Goal: Use online tool/utility: Utilize a website feature to perform a specific function

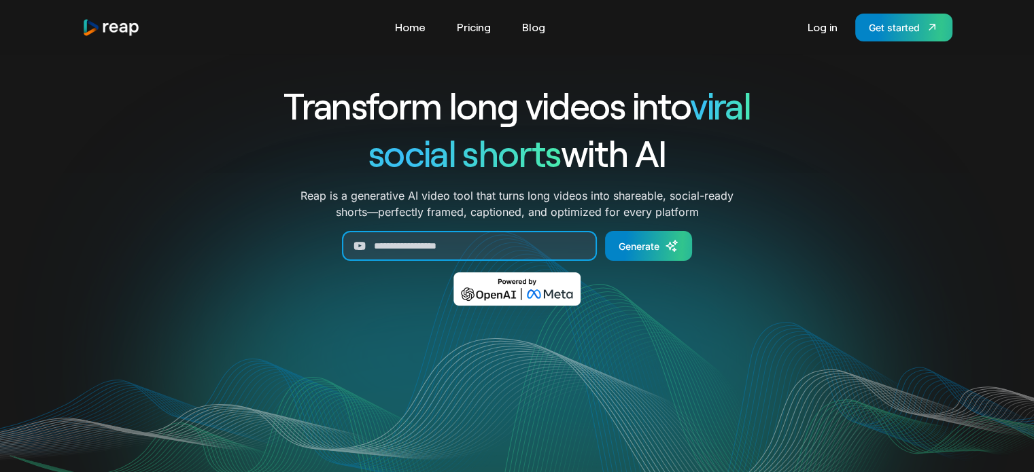
click at [496, 239] on input "Generate Form" at bounding box center [469, 246] width 255 height 30
paste input "**********"
type input "**********"
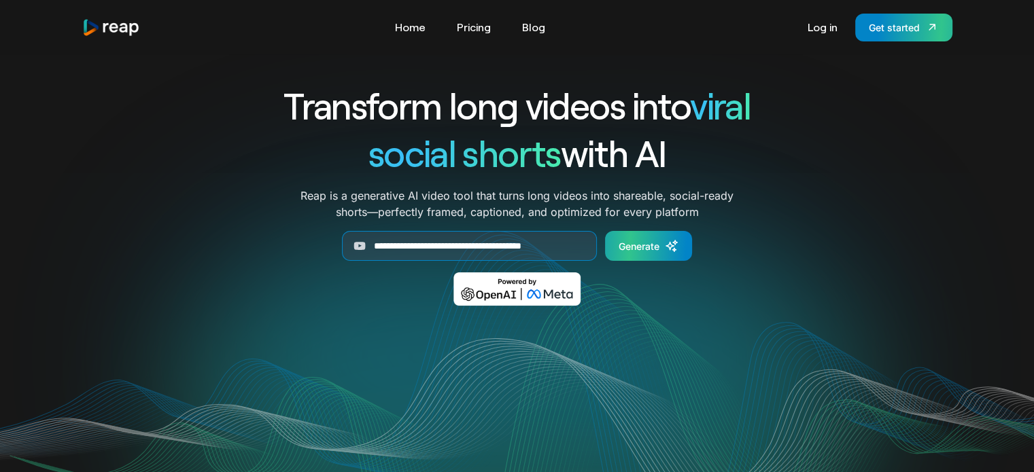
click at [655, 241] on div "Generate" at bounding box center [638, 246] width 41 height 14
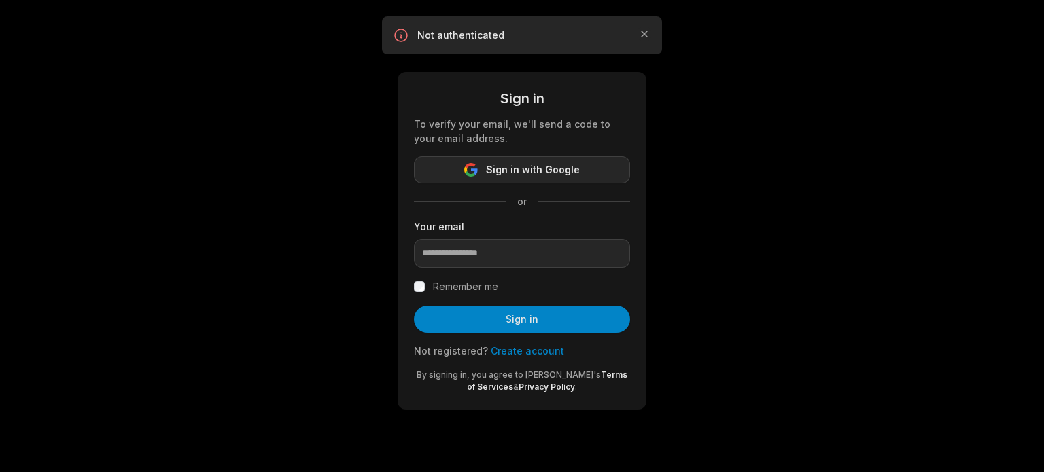
click at [585, 175] on button "Sign in with Google" at bounding box center [522, 169] width 216 height 27
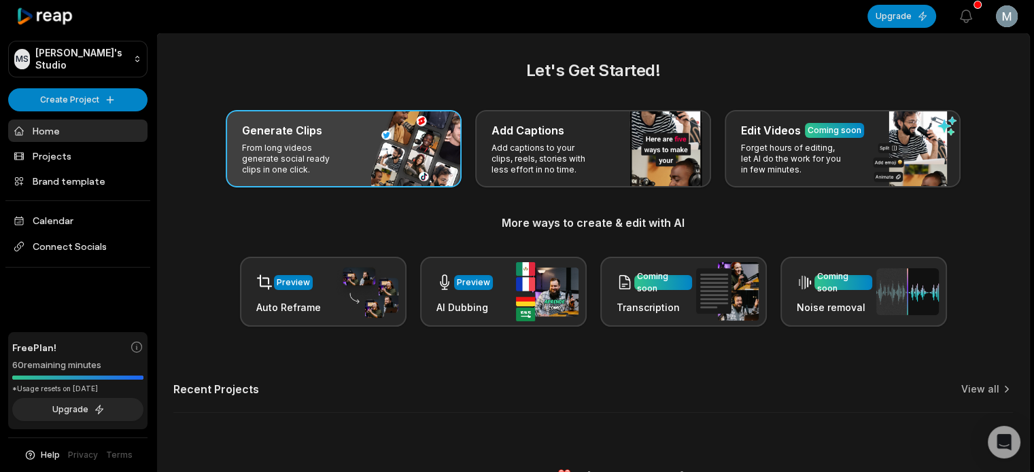
click at [291, 171] on p "From long videos generate social ready clips in one click." at bounding box center [294, 159] width 105 height 33
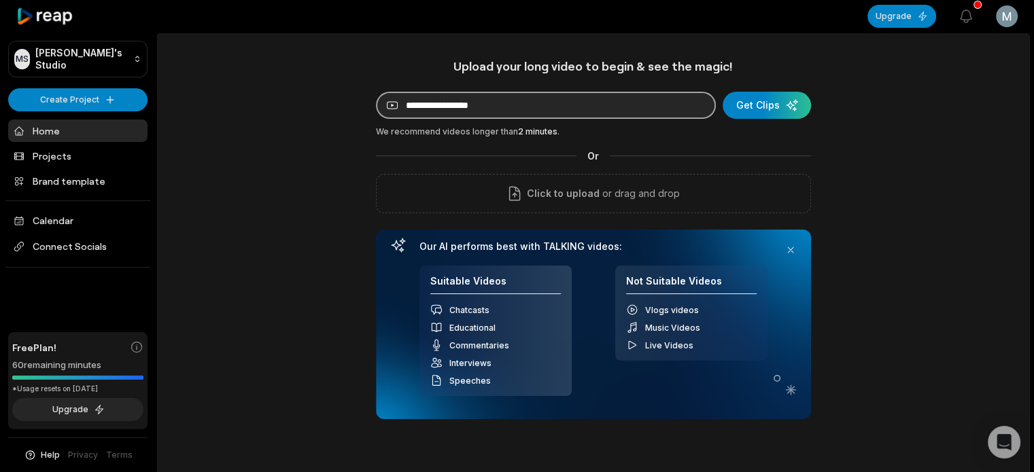
click at [503, 101] on input at bounding box center [546, 105] width 340 height 27
click at [500, 99] on input at bounding box center [546, 105] width 340 height 27
paste input "**********"
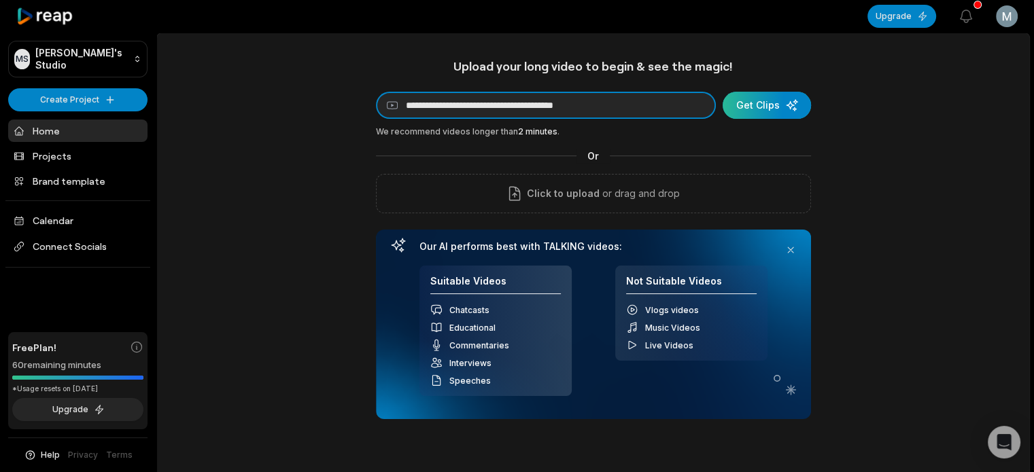
type input "**********"
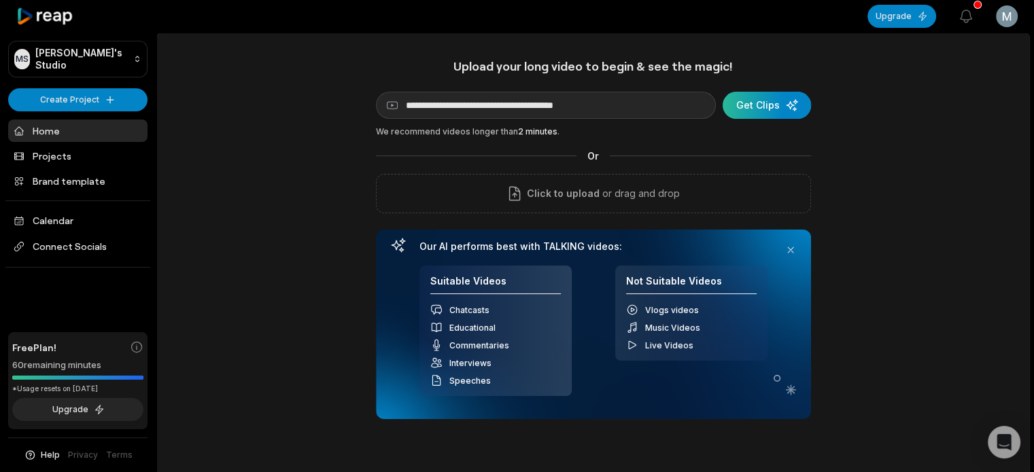
click at [756, 100] on div "submit" at bounding box center [766, 105] width 88 height 27
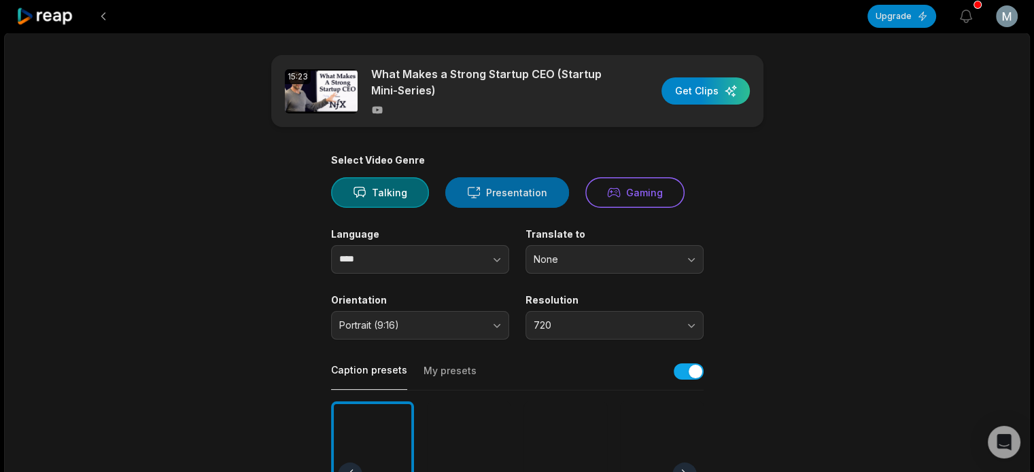
click at [493, 195] on button "Presentation" at bounding box center [507, 192] width 124 height 31
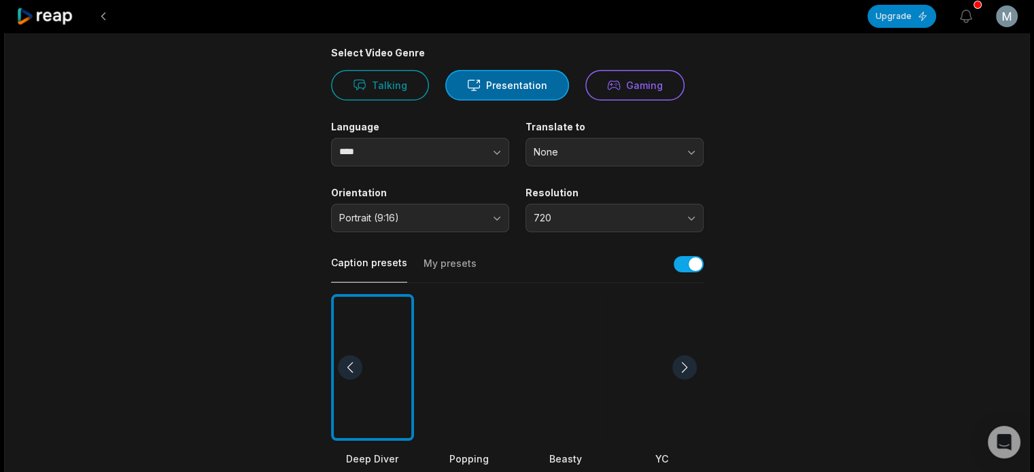
scroll to position [136, 0]
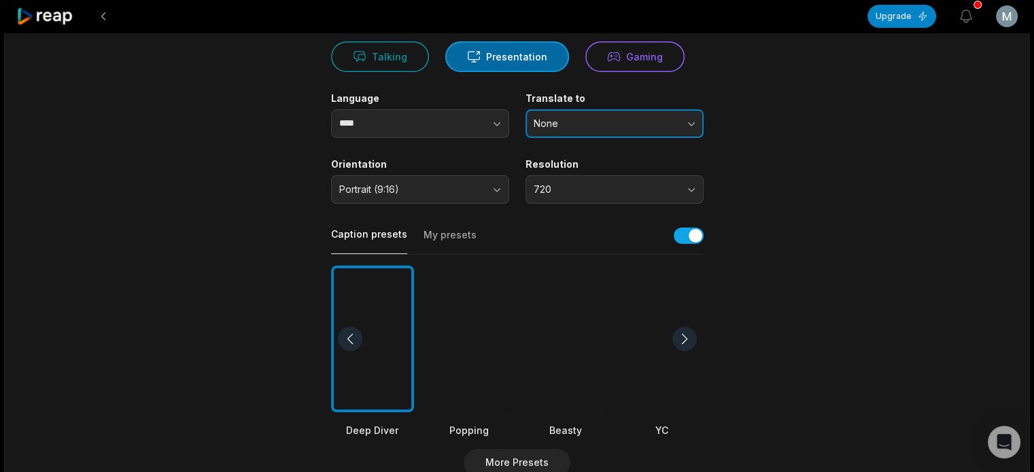
click at [659, 118] on span "None" at bounding box center [605, 124] width 143 height 12
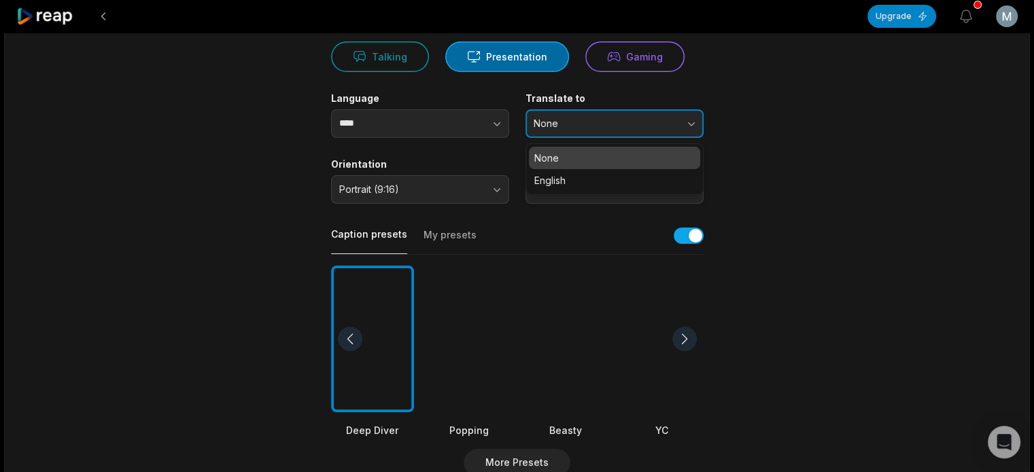
click at [659, 118] on span "None" at bounding box center [605, 124] width 143 height 12
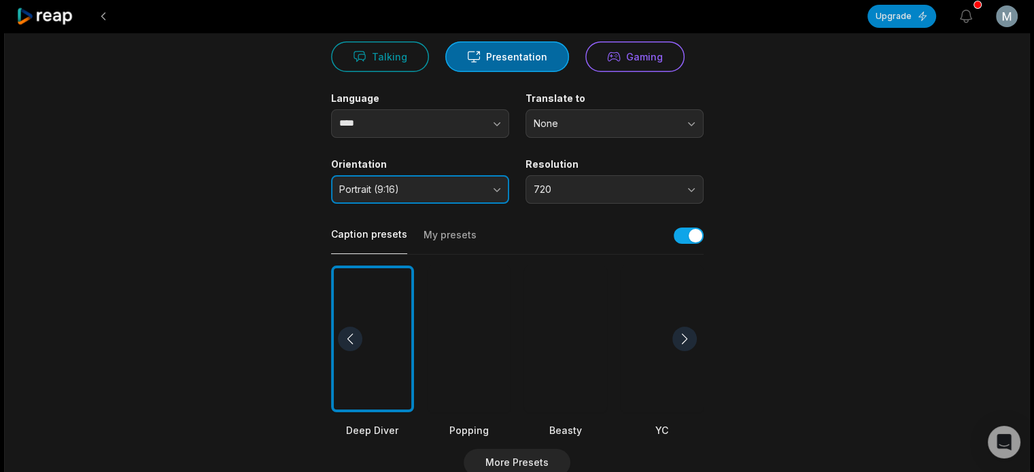
click at [453, 190] on span "Portrait (9:16)" at bounding box center [410, 190] width 143 height 12
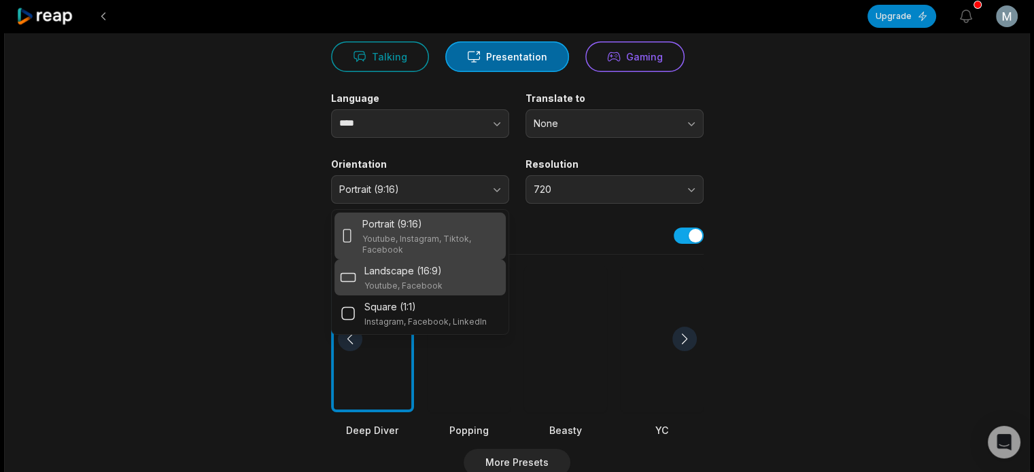
click at [438, 275] on p "Landscape (16:9)" at bounding box center [402, 271] width 77 height 14
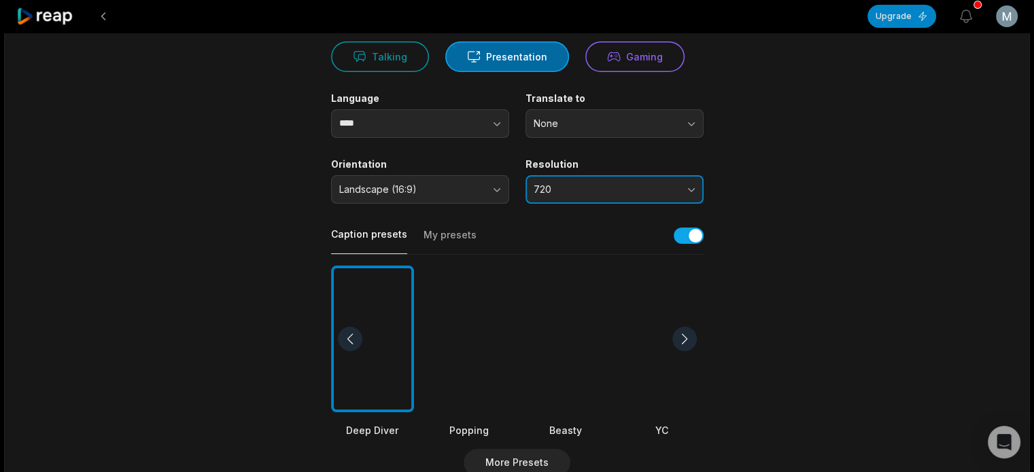
click at [582, 193] on span "720" at bounding box center [605, 190] width 143 height 12
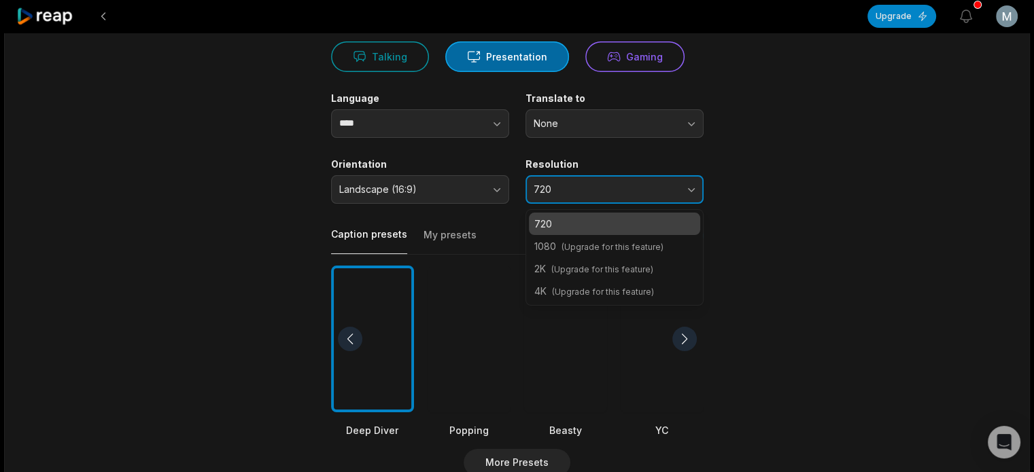
click at [582, 193] on span "720" at bounding box center [605, 190] width 143 height 12
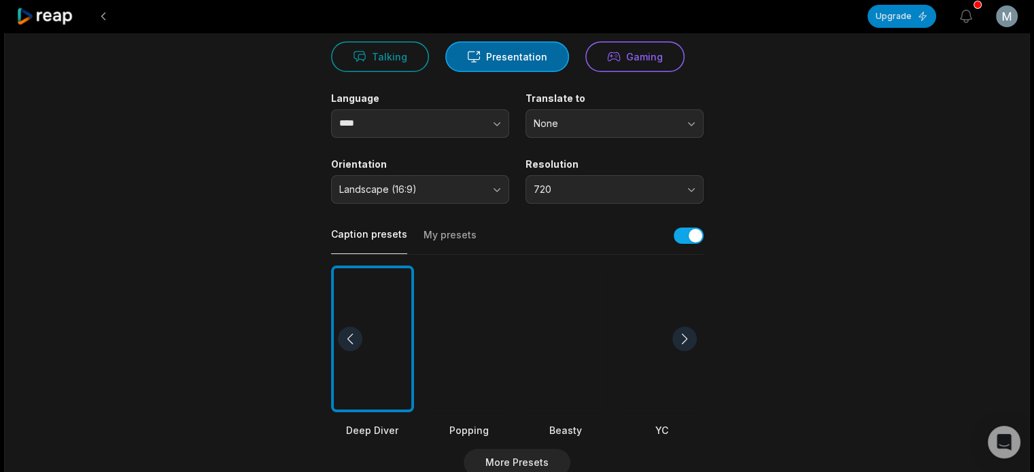
click at [793, 254] on main "15:23 What Makes a Strong Startup CEO (Startup Mini-Series) Get Clips Select Vi…" at bounding box center [517, 335] width 658 height 833
click at [465, 239] on button "My presets" at bounding box center [449, 241] width 53 height 26
click at [364, 241] on button "Caption presets" at bounding box center [369, 241] width 76 height 27
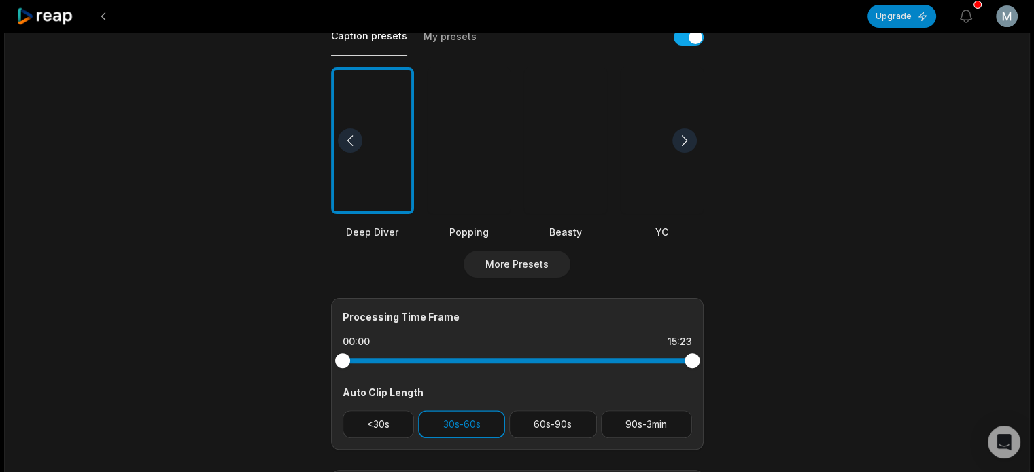
scroll to position [340, 0]
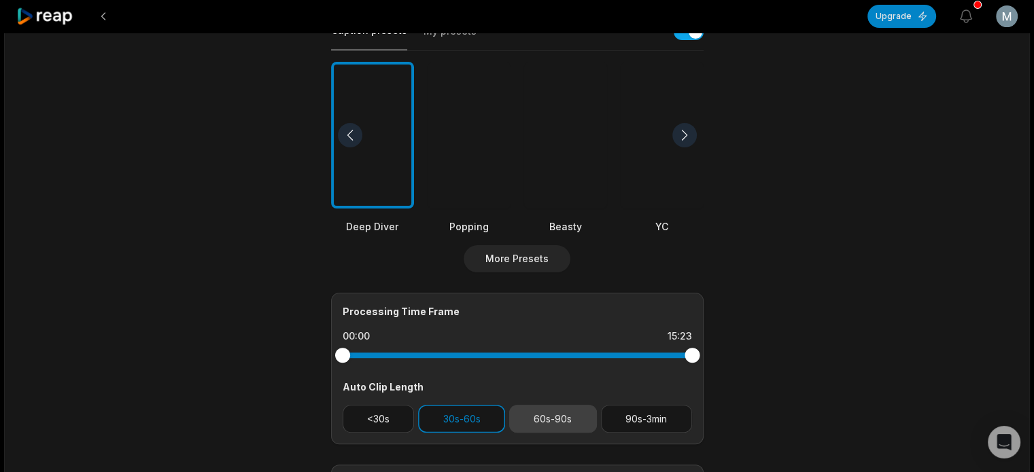
click at [541, 414] on button "60s-90s" at bounding box center [553, 419] width 88 height 28
click at [440, 417] on button "30s-60s" at bounding box center [461, 419] width 87 height 28
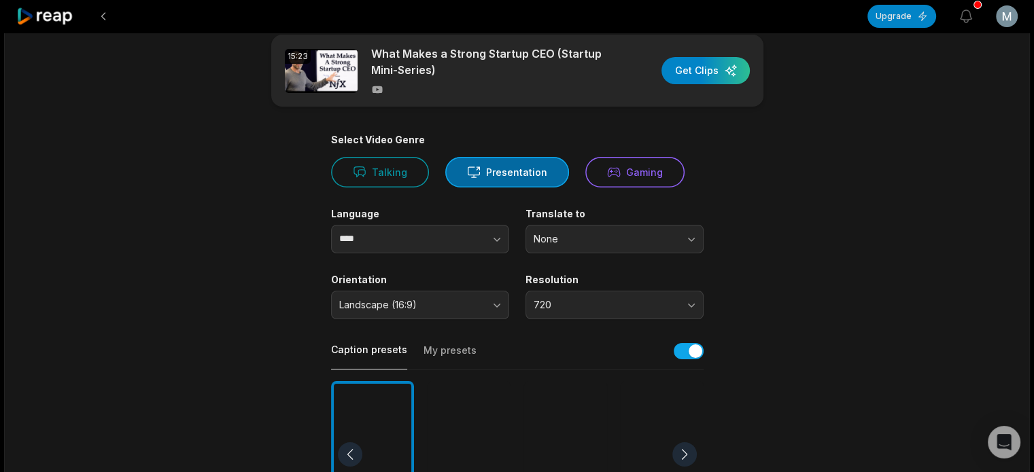
scroll to position [0, 0]
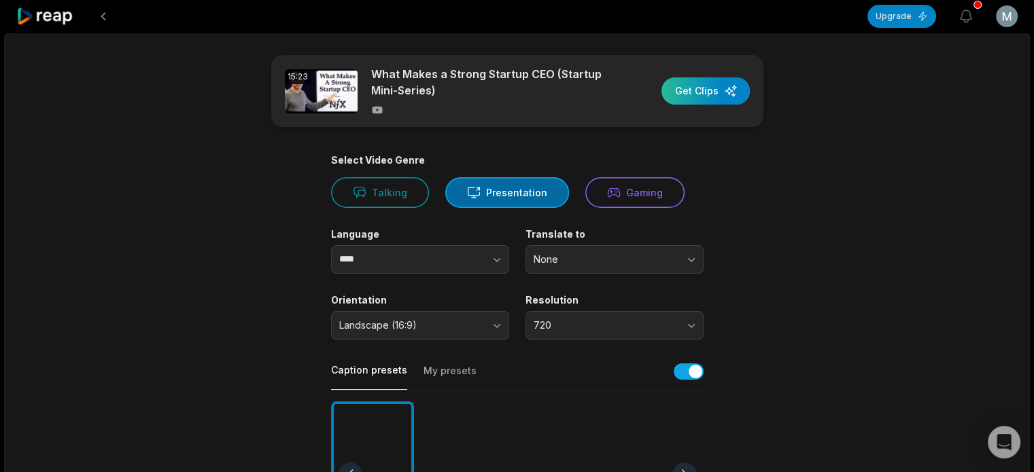
click at [698, 97] on div "button" at bounding box center [705, 90] width 88 height 27
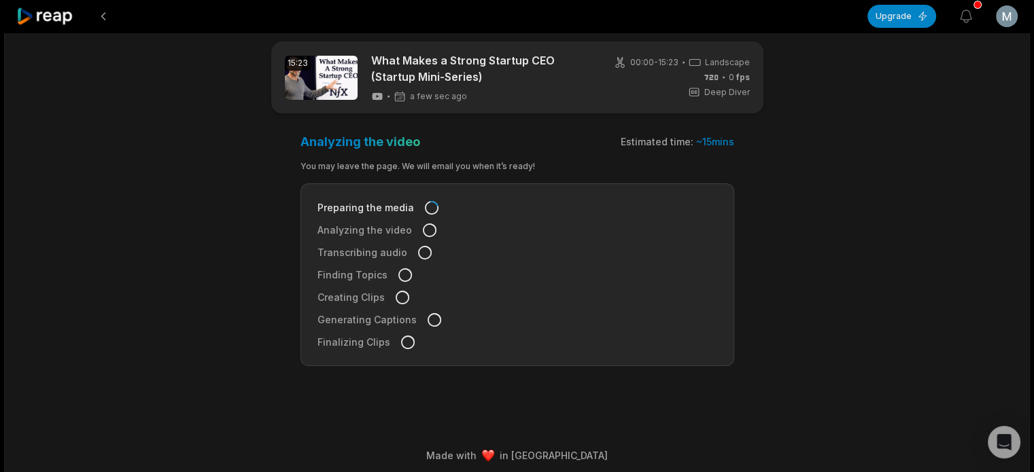
scroll to position [20, 0]
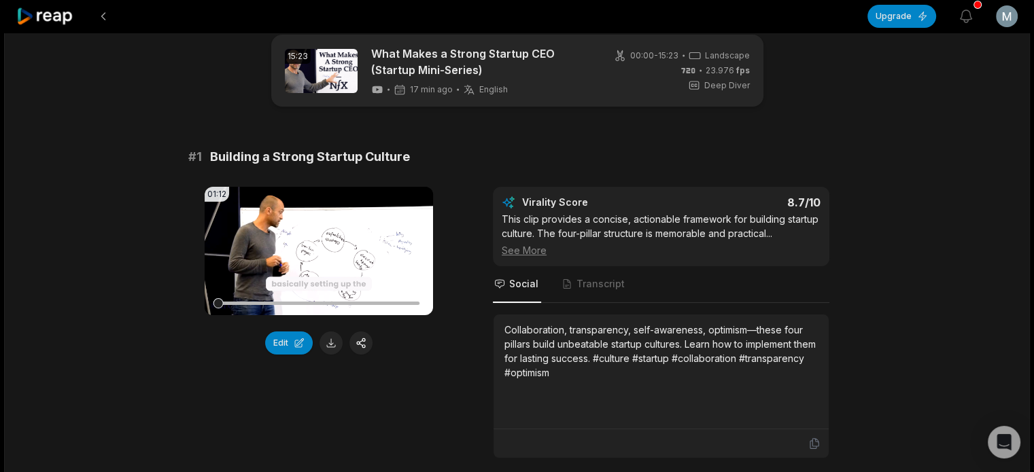
click at [347, 251] on video "Your browser does not support mp4 format." at bounding box center [319, 251] width 228 height 128
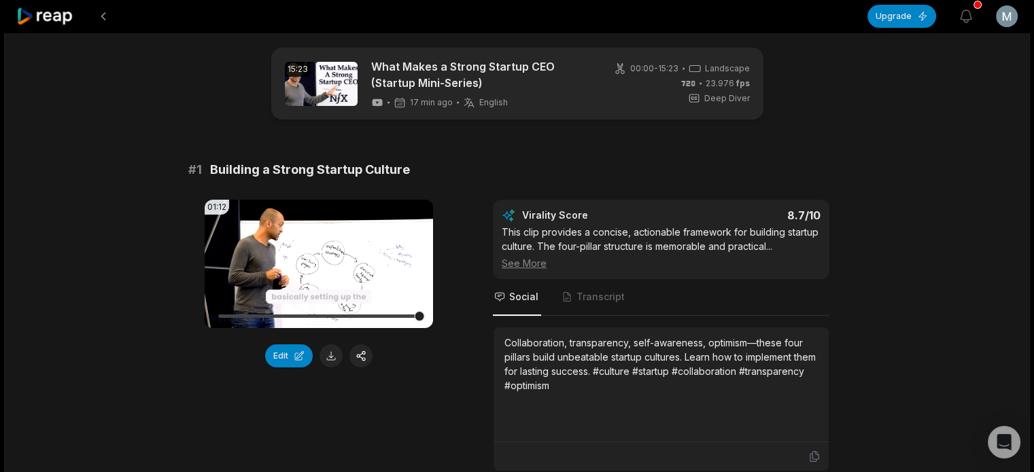
scroll to position [0, 0]
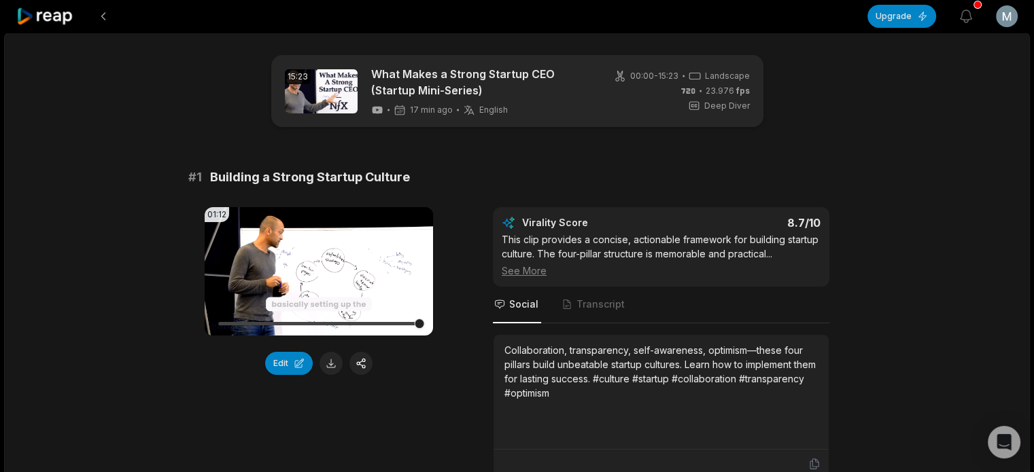
click at [312, 268] on icon at bounding box center [319, 272] width 16 height 16
click at [317, 268] on icon at bounding box center [319, 271] width 5 height 9
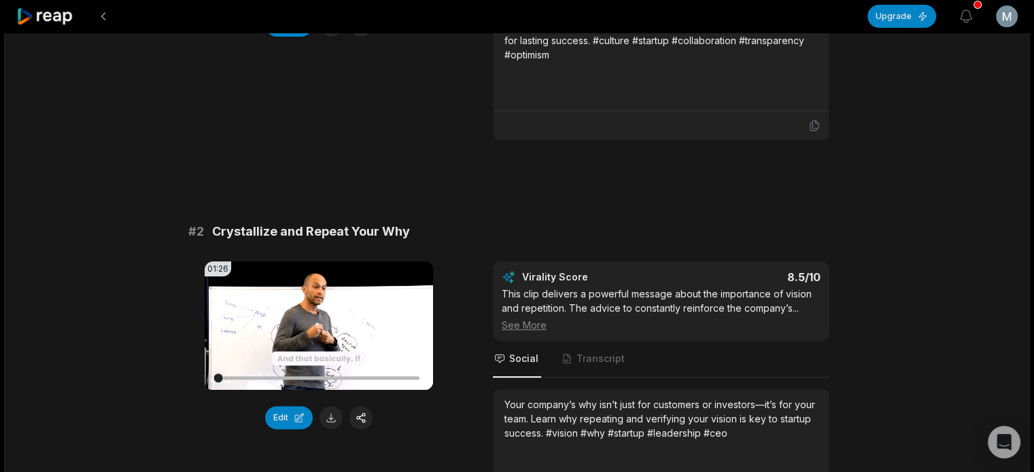
scroll to position [340, 0]
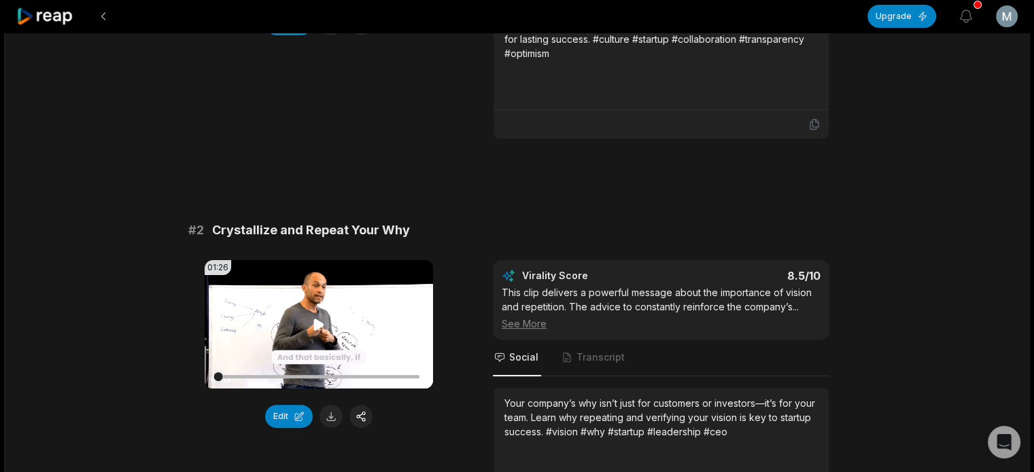
click at [307, 315] on video "Your browser does not support mp4 format." at bounding box center [319, 324] width 228 height 128
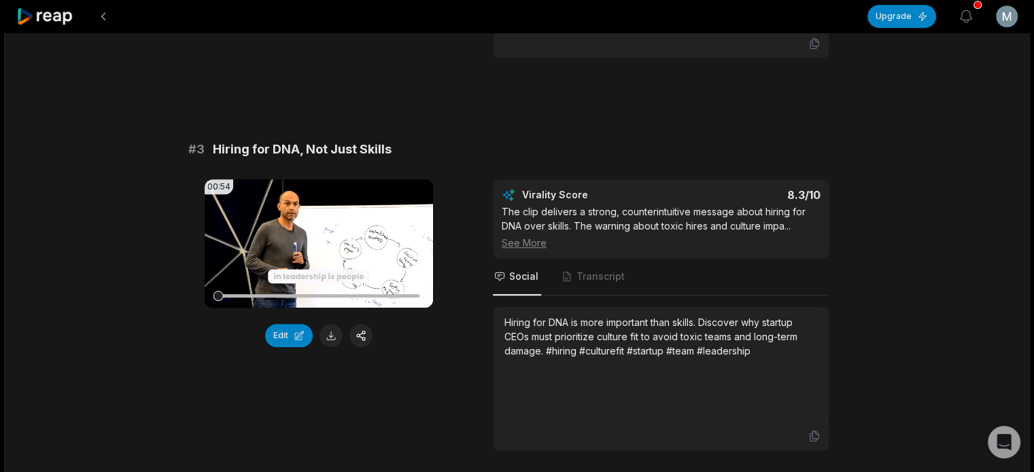
scroll to position [816, 0]
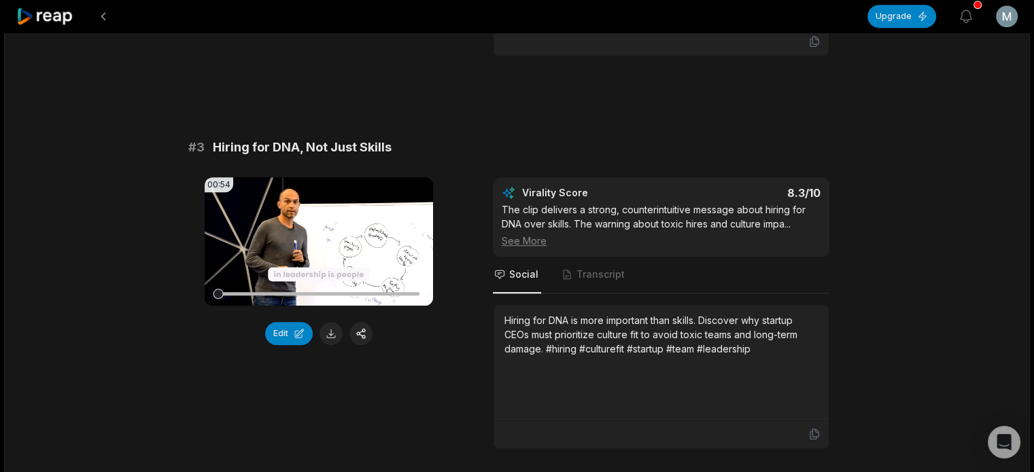
click at [303, 249] on video "Your browser does not support mp4 format." at bounding box center [319, 241] width 228 height 128
click at [318, 234] on icon at bounding box center [319, 242] width 16 height 16
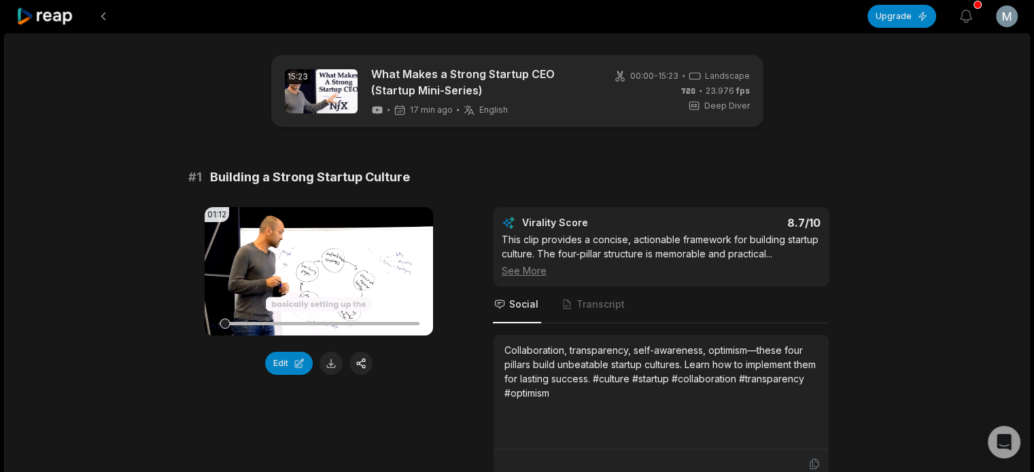
scroll to position [0, 0]
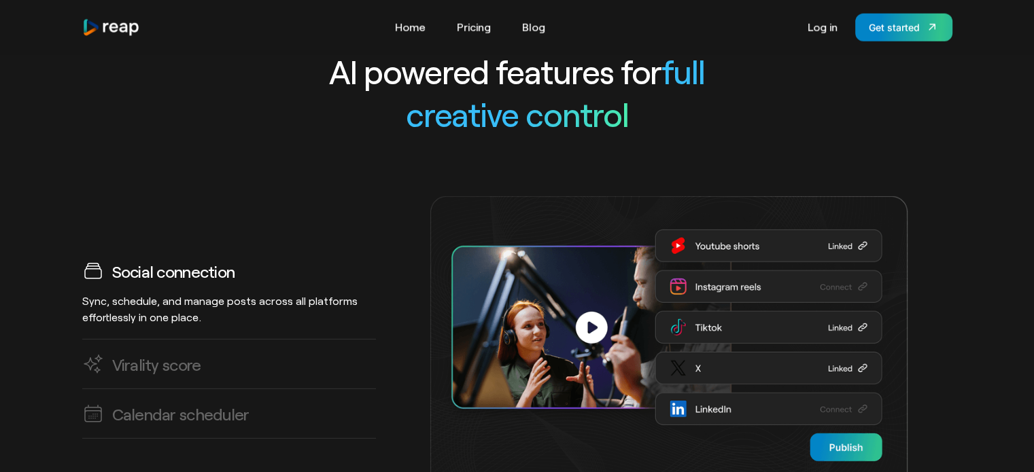
scroll to position [3766, 0]
